Goal: Navigation & Orientation: Find specific page/section

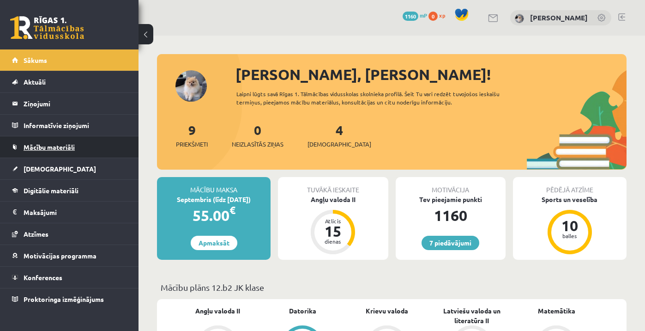
click at [58, 150] on span "Mācību materiāli" at bounding box center [49, 147] width 51 height 8
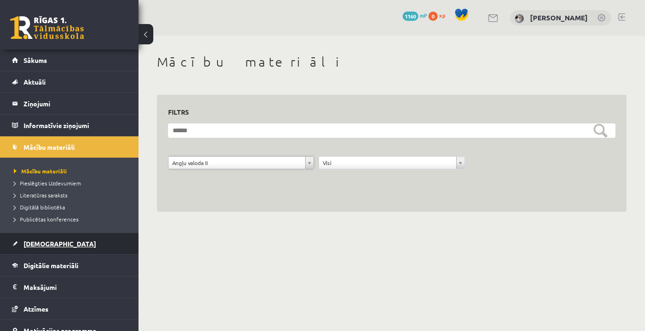
click at [58, 240] on link "[DEMOGRAPHIC_DATA]" at bounding box center [69, 243] width 115 height 21
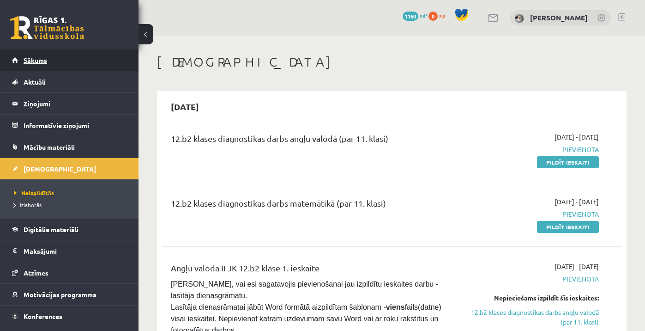
click at [67, 60] on link "Sākums" at bounding box center [69, 59] width 115 height 21
